Goal: Task Accomplishment & Management: Manage account settings

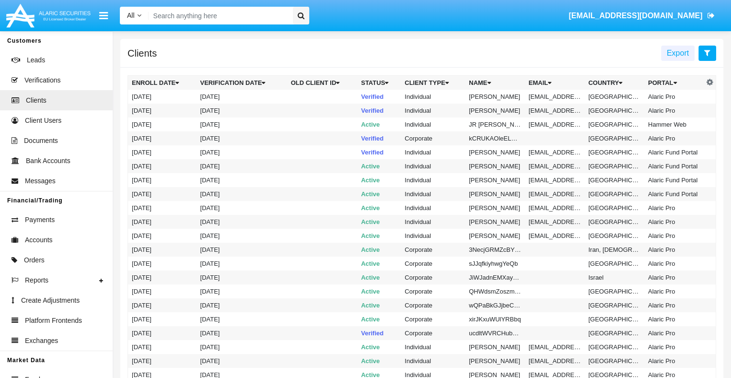
click at [707, 53] on icon at bounding box center [708, 53] width 6 height 8
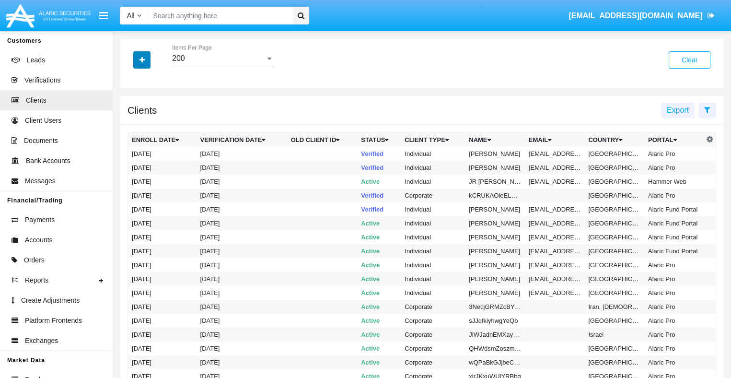
click at [142, 60] on icon "button" at bounding box center [142, 60] width 5 height 7
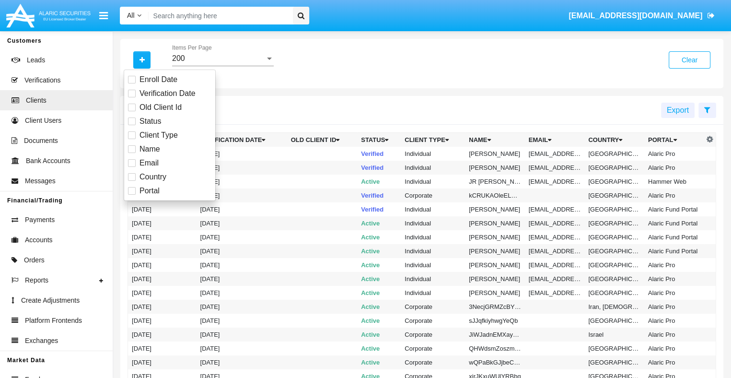
click at [148, 163] on span "Email" at bounding box center [149, 163] width 19 height 12
click at [132, 167] on input "Email" at bounding box center [131, 167] width 0 height 0
checkbox input "true"
click at [142, 60] on icon "button" at bounding box center [142, 60] width 5 height 7
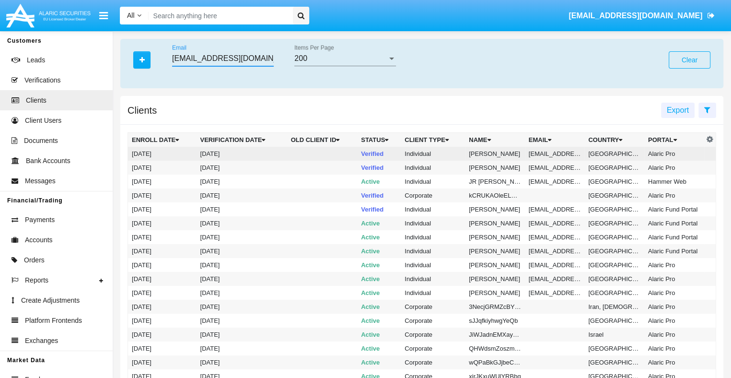
type input "qmo5@r5cc7r.bfl4.edu"
click at [553, 153] on td "qmo5@r5cc7r.bfl4.edu" at bounding box center [555, 154] width 60 height 14
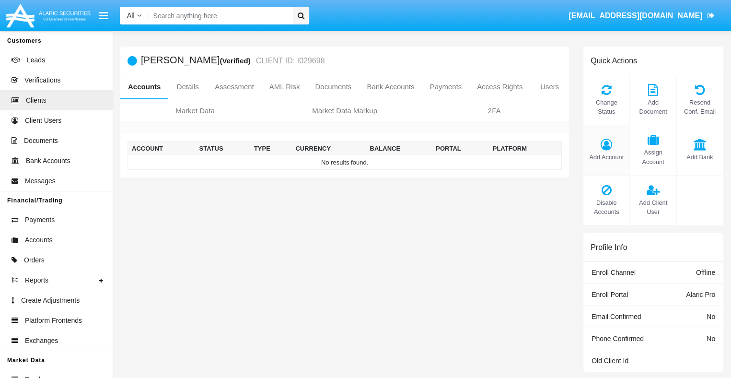
click at [607, 157] on span "Add Account" at bounding box center [606, 157] width 36 height 9
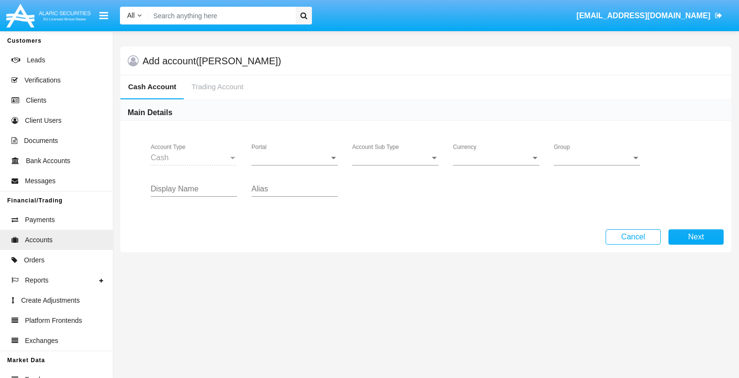
click at [294, 157] on span "Portal" at bounding box center [290, 157] width 78 height 9
click at [294, 165] on span "Alaric Pro" at bounding box center [287, 164] width 73 height 23
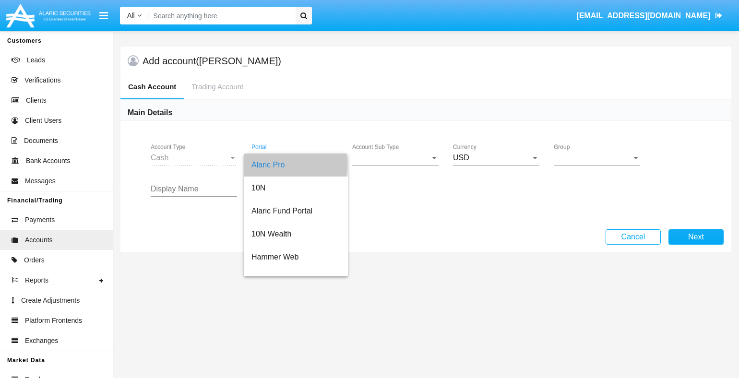
click at [395, 157] on span "Account Sub Type" at bounding box center [391, 157] width 78 height 9
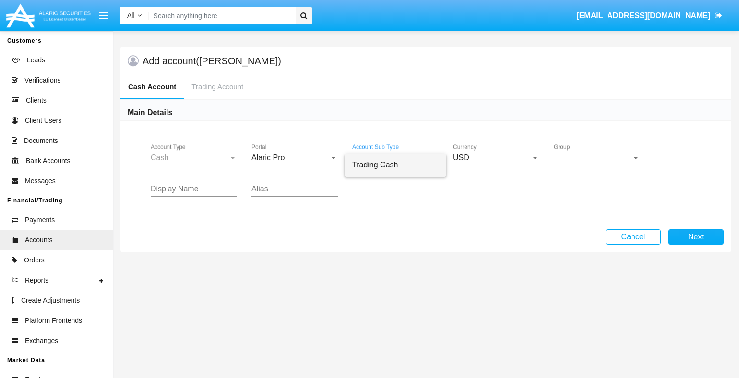
click at [395, 165] on span "Trading Cash" at bounding box center [395, 164] width 86 height 23
click at [597, 157] on span "Group" at bounding box center [592, 157] width 78 height 9
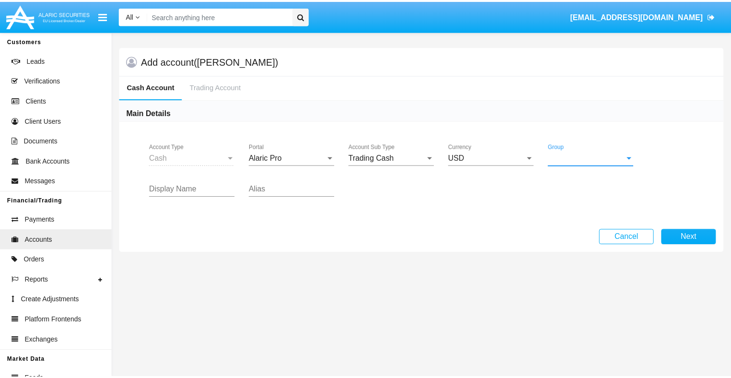
scroll to position [430, 0]
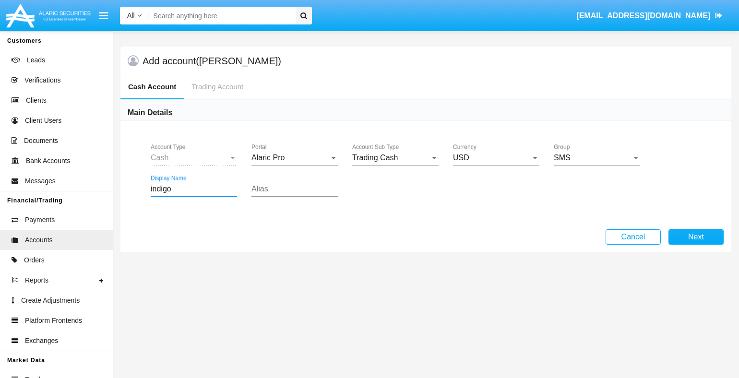
type input "indigo"
type input "mint green"
click at [695, 236] on button "Next" at bounding box center [695, 236] width 55 height 15
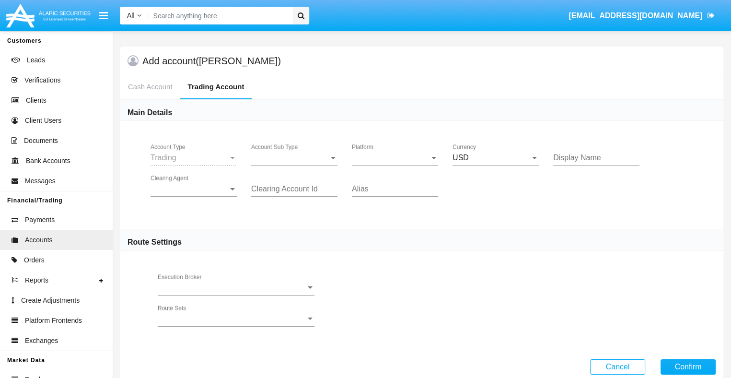
click at [294, 157] on span "Account Sub Type" at bounding box center [290, 157] width 78 height 9
click at [294, 165] on span "Trading" at bounding box center [286, 164] width 71 height 23
click at [395, 157] on span "Platform" at bounding box center [391, 157] width 78 height 9
click at [194, 188] on span "Clearing Agent" at bounding box center [190, 189] width 78 height 9
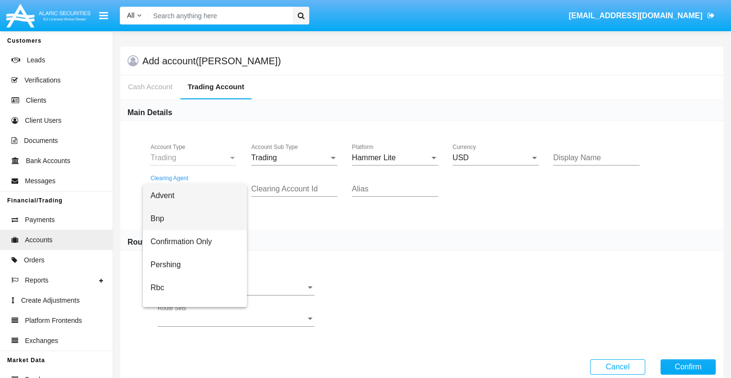
click at [202, 219] on span "Bnp" at bounding box center [195, 218] width 89 height 23
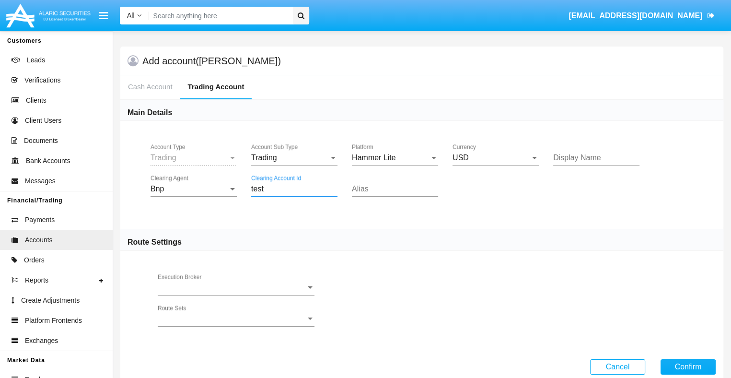
type input "test"
type input "green"
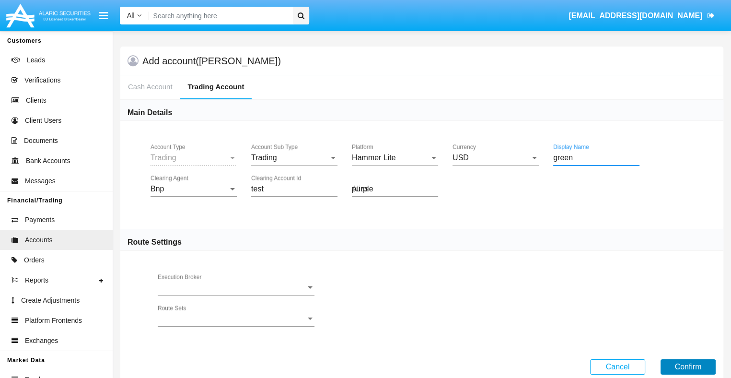
type input "purple"
click at [688, 365] on button "Confirm" at bounding box center [688, 366] width 55 height 15
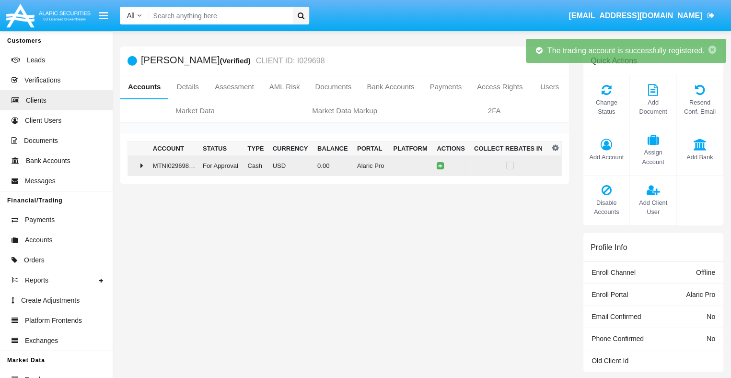
click at [341, 165] on td "0.00" at bounding box center [334, 165] width 40 height 21
click at [441, 165] on icon at bounding box center [442, 166] width 4 height 4
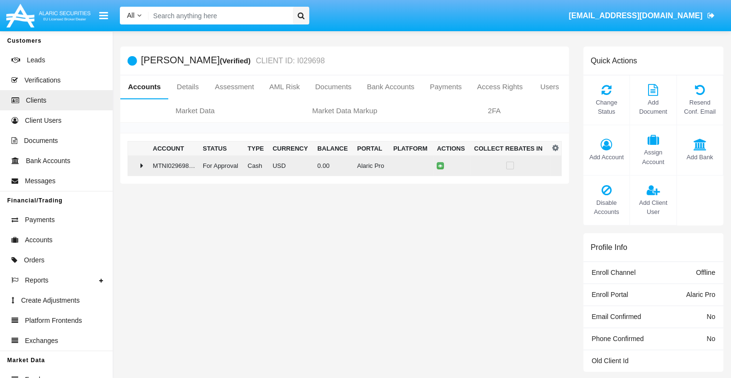
click at [341, 165] on td "0.00" at bounding box center [334, 165] width 40 height 21
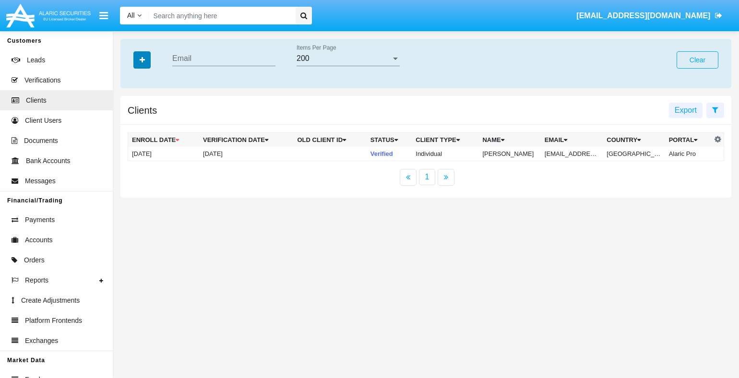
click at [142, 60] on icon "button" at bounding box center [142, 60] width 5 height 7
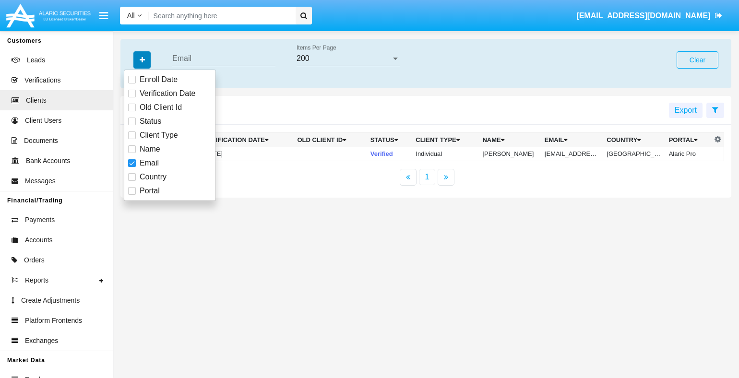
click at [142, 60] on icon "button" at bounding box center [142, 60] width 5 height 7
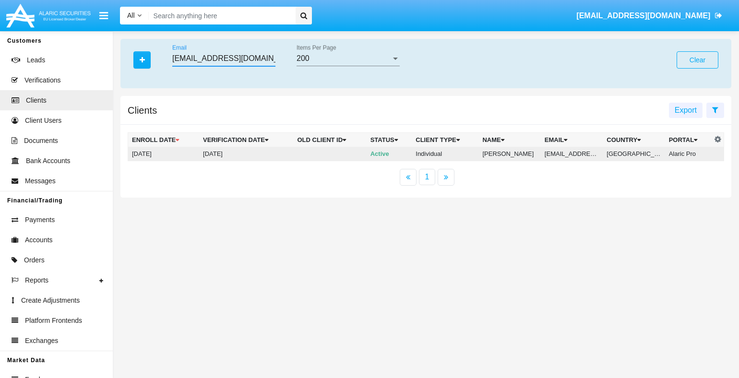
type input "oy_fb5a@ei21g8jvctt.jp"
click at [571, 154] on td "oy_fb5a@ei21g8jvctt.jp" at bounding box center [572, 154] width 62 height 14
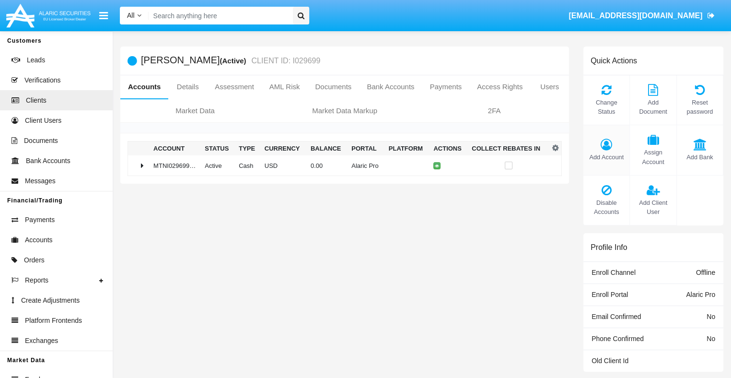
click at [607, 157] on span "Add Account" at bounding box center [606, 157] width 36 height 9
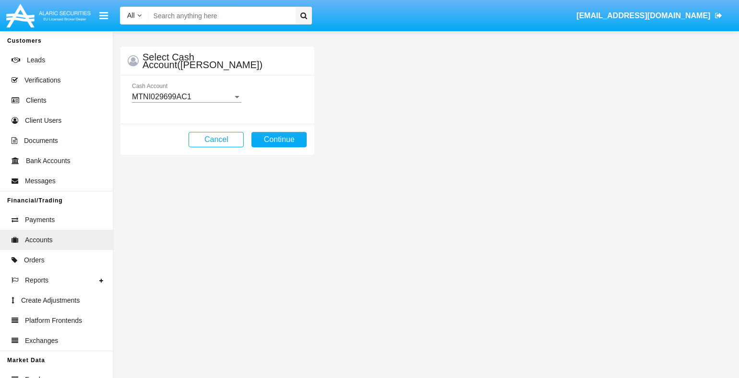
click at [186, 96] on mat-select-trigger "MTNI029699AC1" at bounding box center [161, 97] width 59 height 8
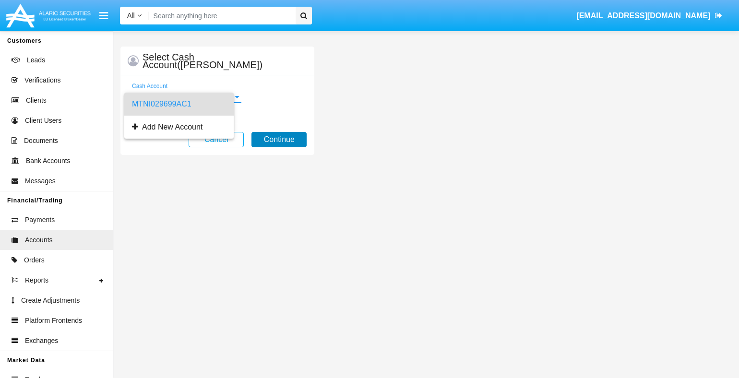
click at [186, 104] on span "MTNI029699AC1" at bounding box center [179, 104] width 94 height 23
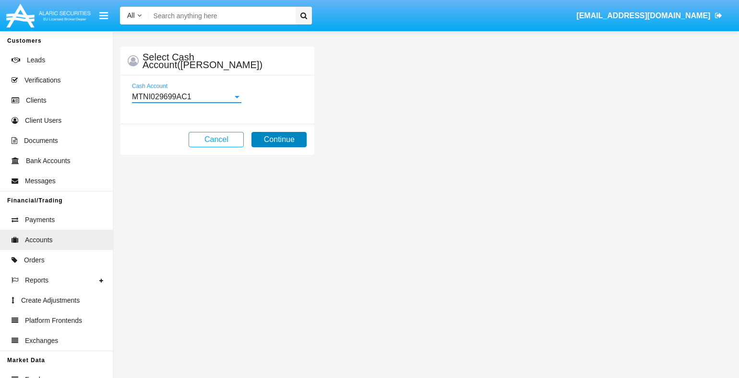
click at [279, 139] on button "Continue" at bounding box center [278, 139] width 55 height 15
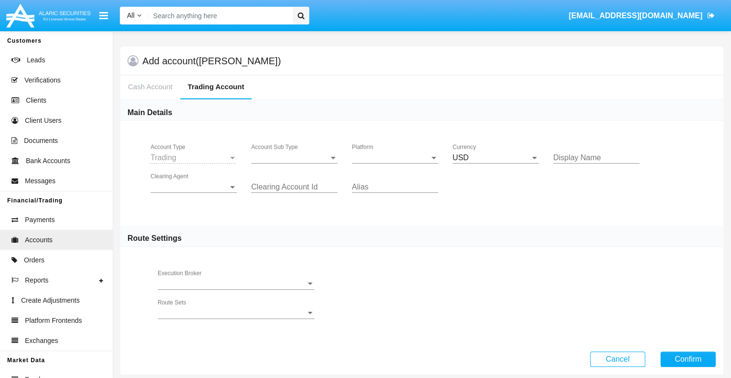
click at [294, 157] on span "Account Sub Type" at bounding box center [290, 157] width 78 height 9
click at [395, 157] on span "Platform" at bounding box center [391, 157] width 78 height 9
click at [395, 165] on span "Hammer Lite" at bounding box center [387, 164] width 71 height 23
click at [194, 187] on span "Clearing Agent" at bounding box center [190, 187] width 78 height 9
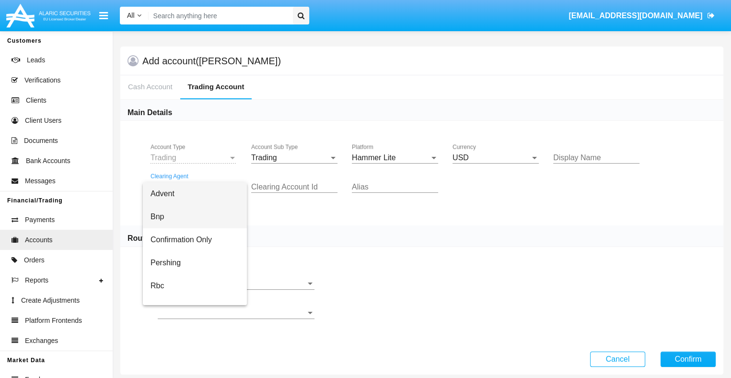
click at [202, 217] on span "Bnp" at bounding box center [195, 216] width 89 height 23
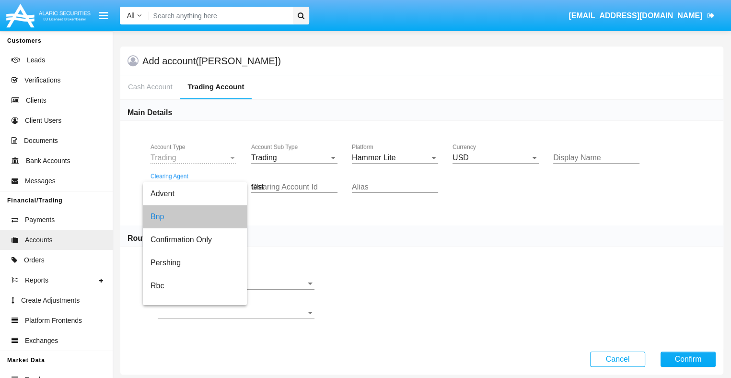
type input "test"
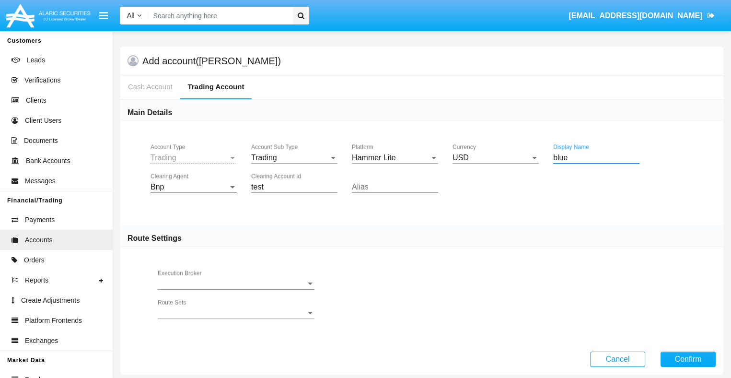
type input "blue"
type input "orchid"
click at [688, 358] on button "Confirm" at bounding box center [688, 359] width 55 height 15
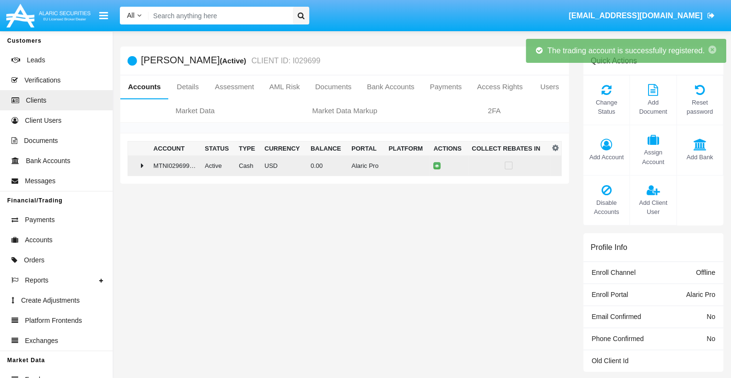
click at [341, 165] on td "0.00" at bounding box center [327, 165] width 41 height 21
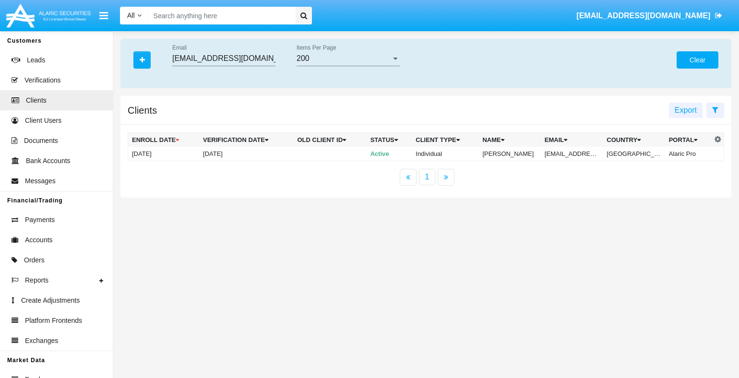
click at [697, 60] on button "Clear" at bounding box center [697, 59] width 42 height 17
click at [142, 60] on icon "button" at bounding box center [142, 60] width 5 height 7
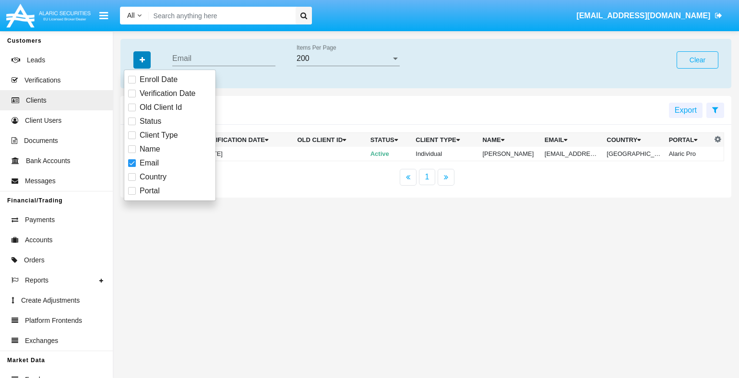
click at [142, 60] on icon "button" at bounding box center [142, 60] width 5 height 7
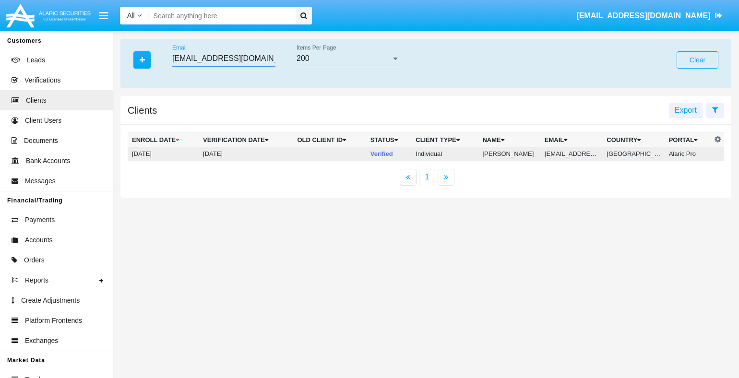
type input "ghbm13s@130-y.ph"
click at [574, 154] on td "ghbm13s@130-y.ph" at bounding box center [572, 154] width 62 height 14
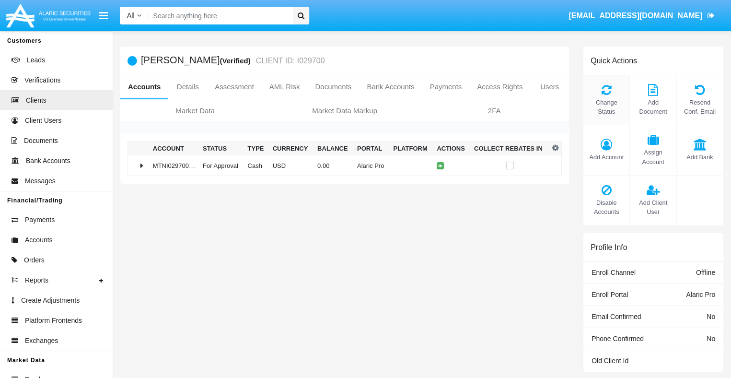
click at [607, 107] on span "Change Status" at bounding box center [606, 107] width 36 height 18
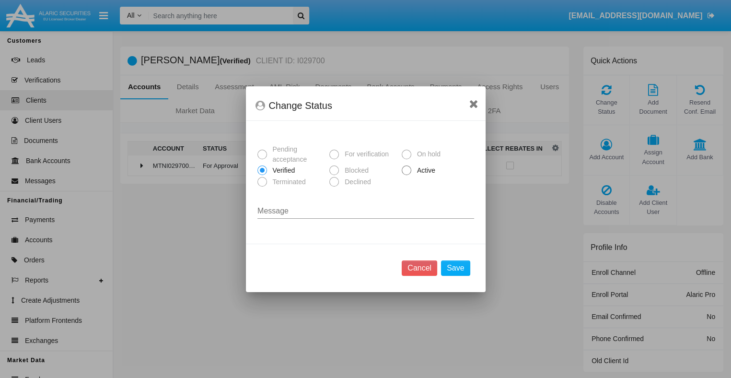
click at [424, 171] on span "Active" at bounding box center [425, 170] width 26 height 10
click at [407, 175] on input "Active" at bounding box center [406, 175] width 0 height 0
radio input "true"
click at [457, 268] on button "Save" at bounding box center [455, 267] width 29 height 15
